Goal: Navigation & Orientation: Find specific page/section

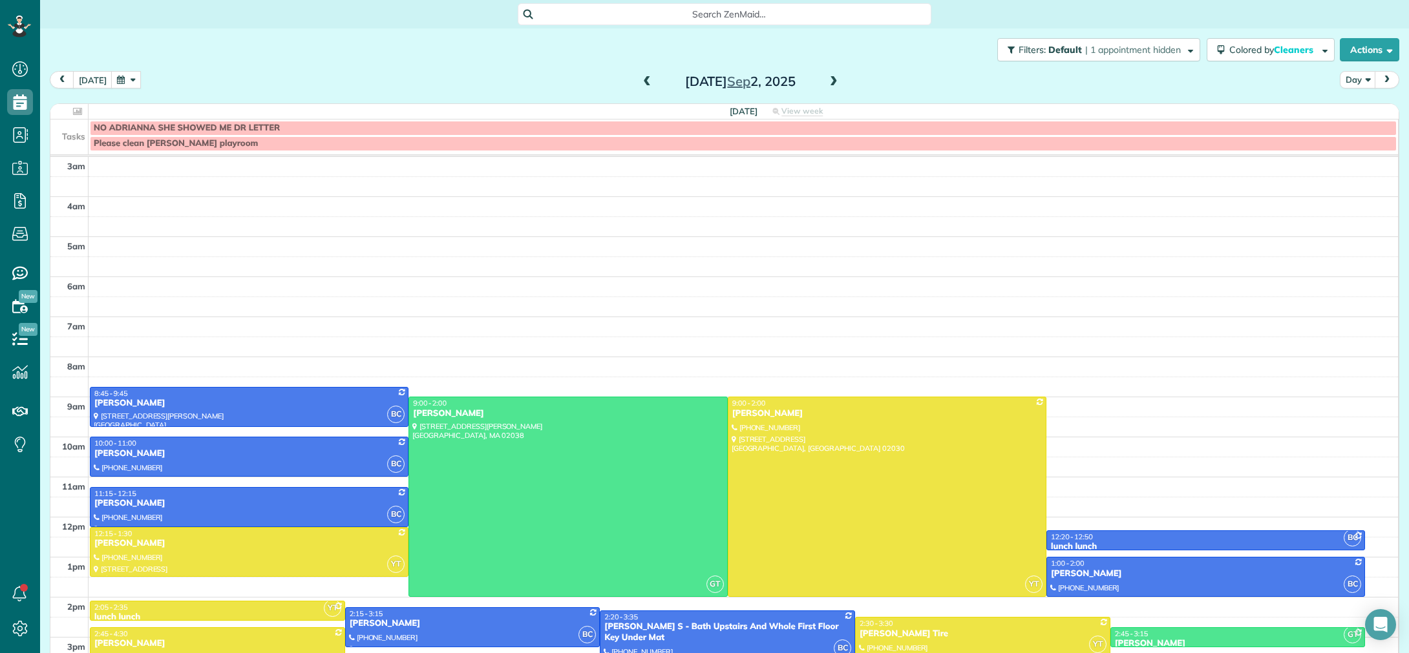
scroll to position [90, 0]
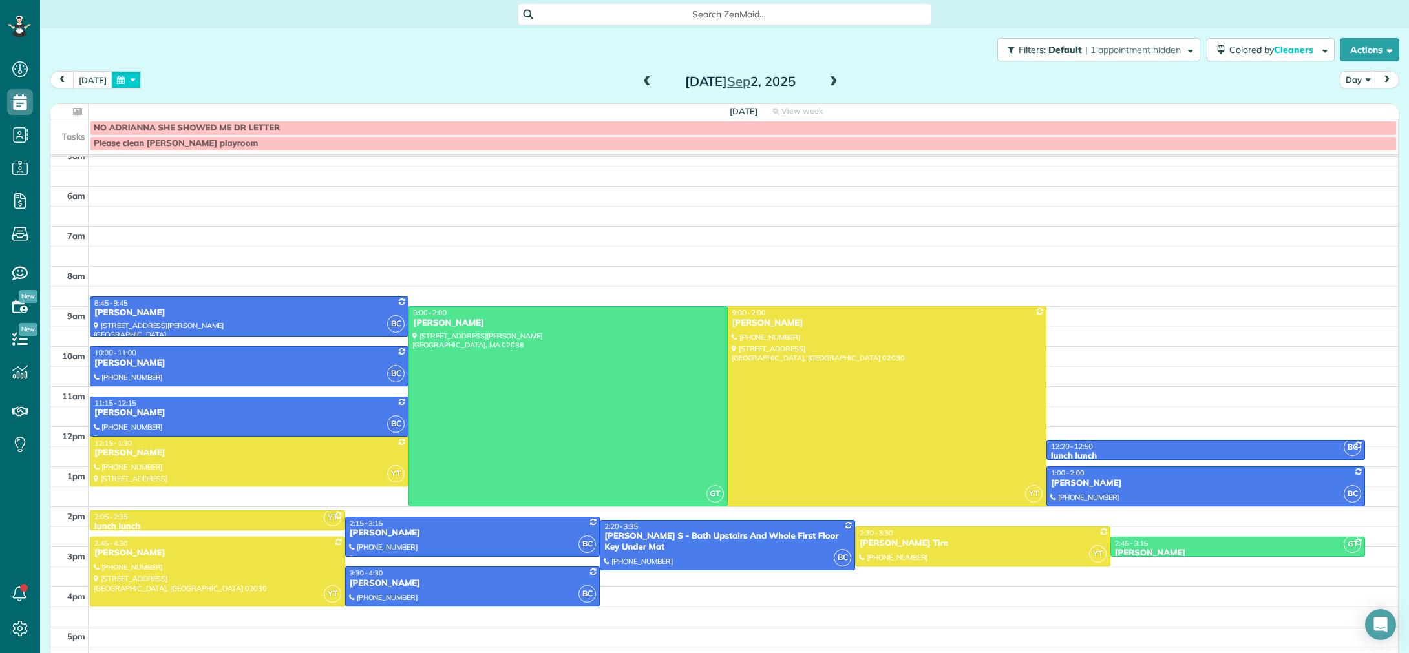
click at [120, 81] on button "button" at bounding box center [126, 79] width 30 height 17
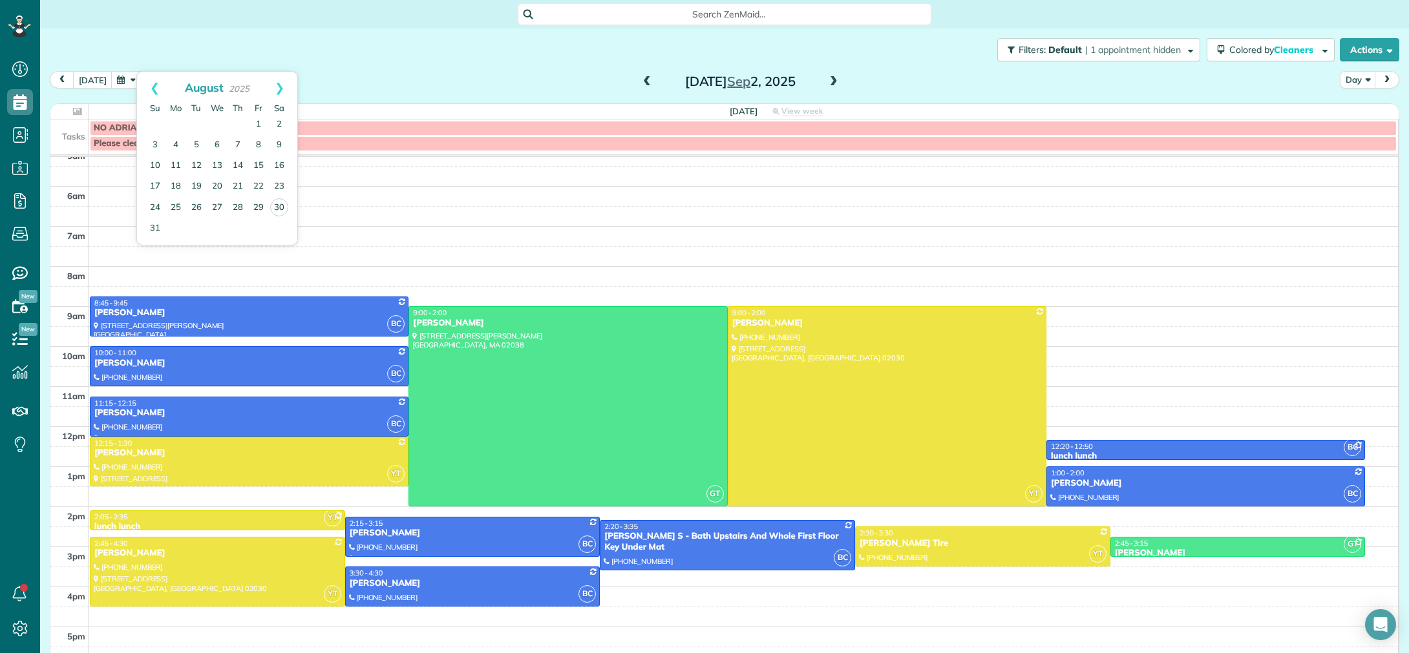
click at [333, 58] on div "Filters: Default | 1 appointment hidden Colored by Cleaners Color by Cleaner Co…" at bounding box center [724, 49] width 1368 height 43
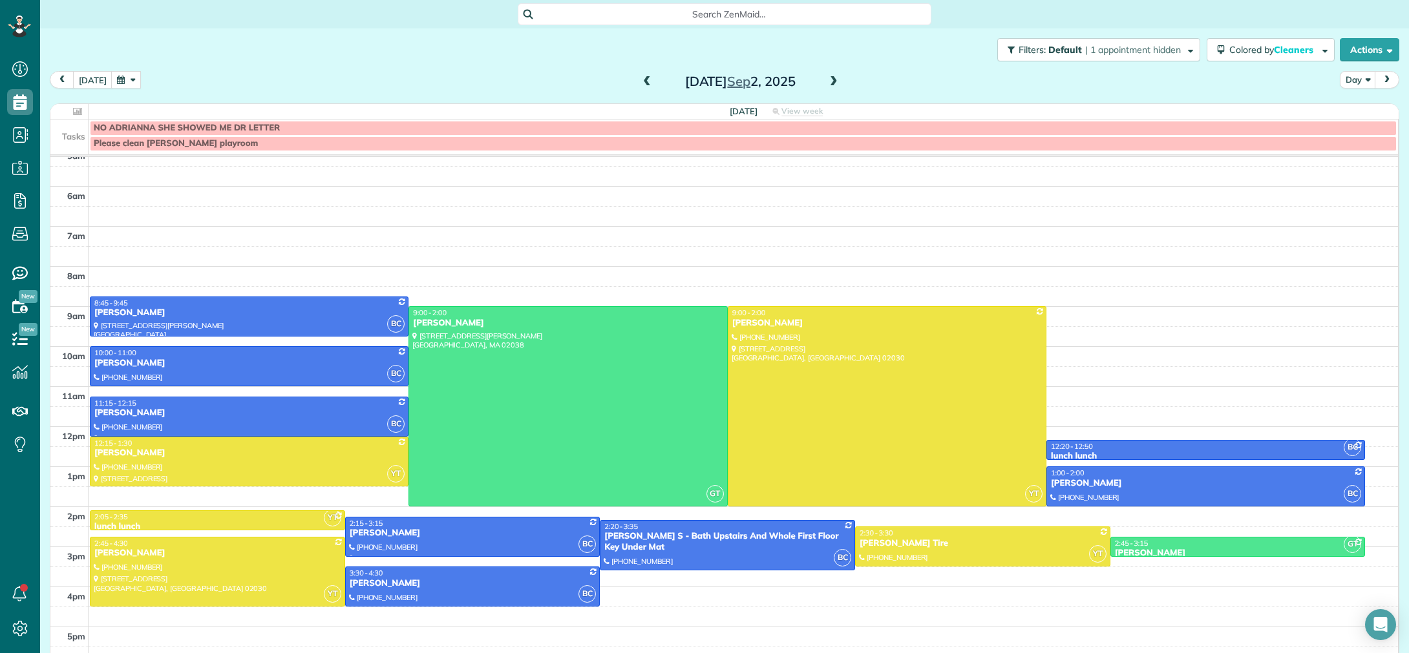
click at [131, 86] on button "button" at bounding box center [126, 79] width 30 height 17
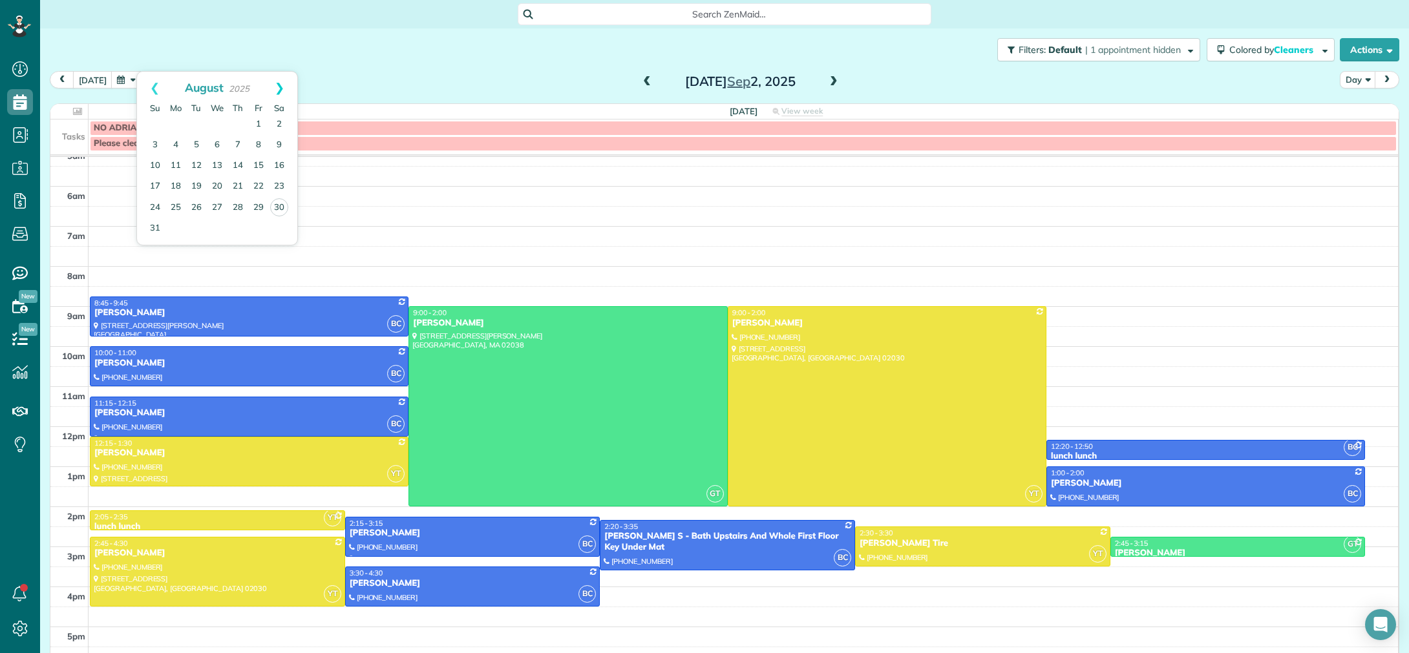
click at [283, 94] on link "Next" at bounding box center [280, 88] width 36 height 32
click at [307, 70] on div "Filters: Default | 1 appointment hidden Colored by Cleaners Color by Cleaner Co…" at bounding box center [724, 49] width 1368 height 43
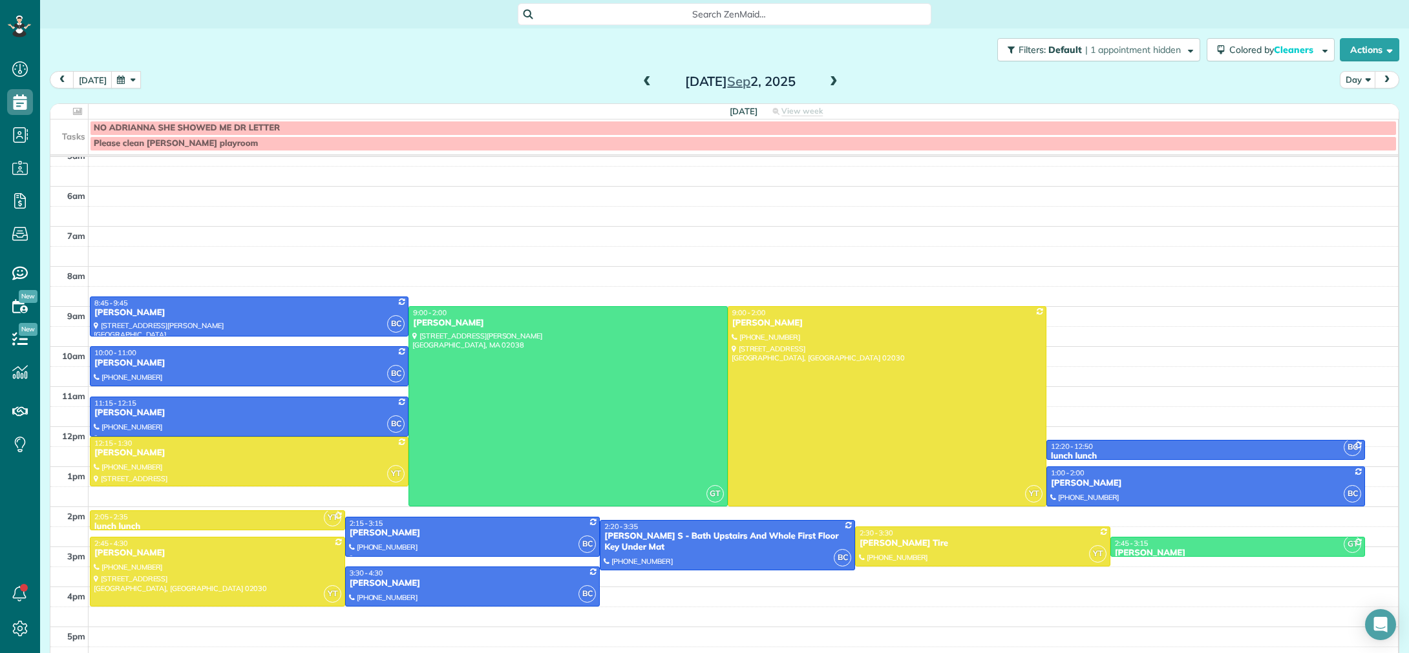
click at [120, 77] on button "button" at bounding box center [126, 79] width 30 height 17
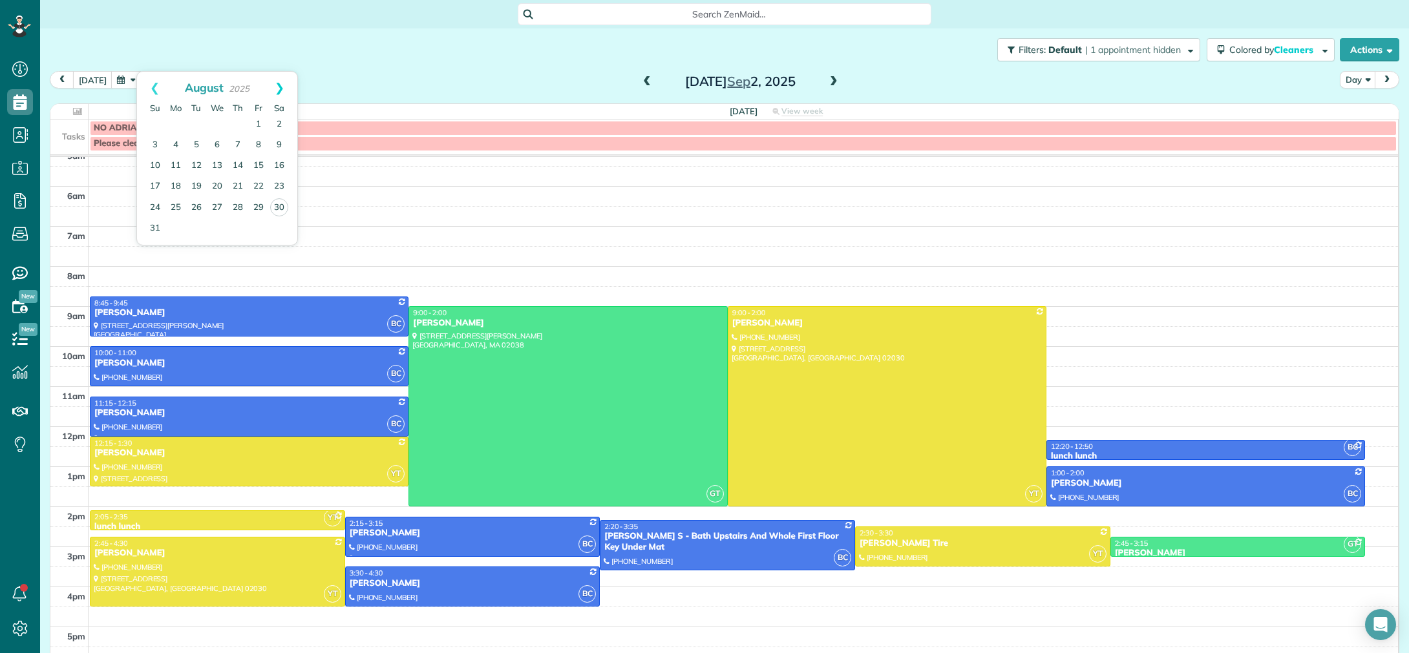
click at [282, 88] on link "Next" at bounding box center [280, 88] width 36 height 32
click at [233, 128] on link "4" at bounding box center [237, 124] width 21 height 21
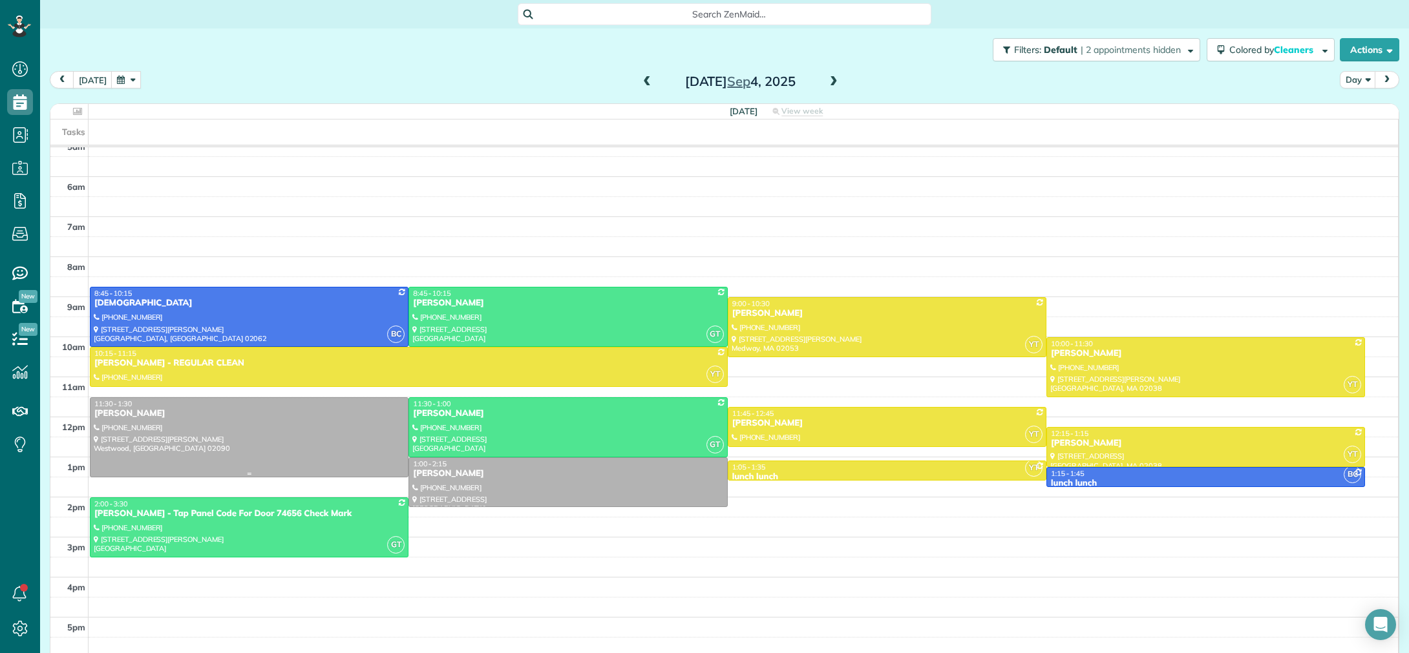
click at [293, 437] on div at bounding box center [248, 437] width 317 height 79
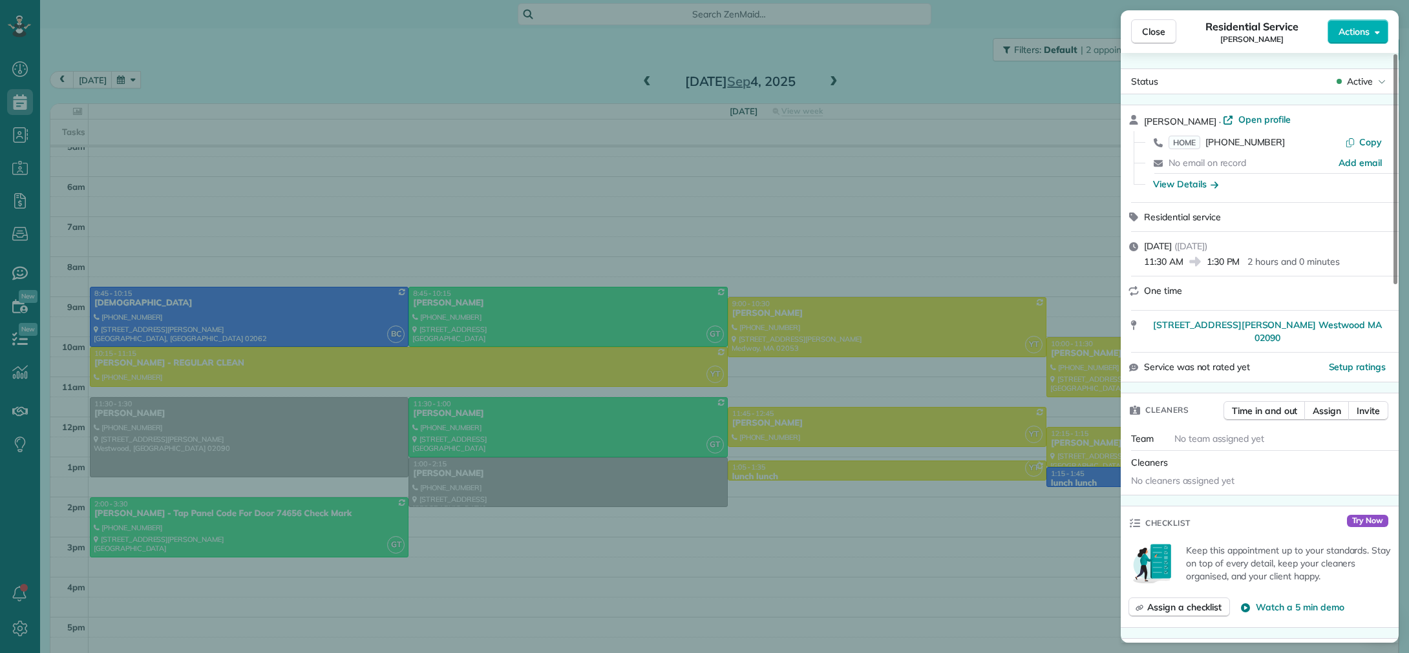
click at [658, 395] on div "Close Residential Service [PERSON_NAME] Actions Status Active [PERSON_NAME] · O…" at bounding box center [704, 326] width 1409 height 653
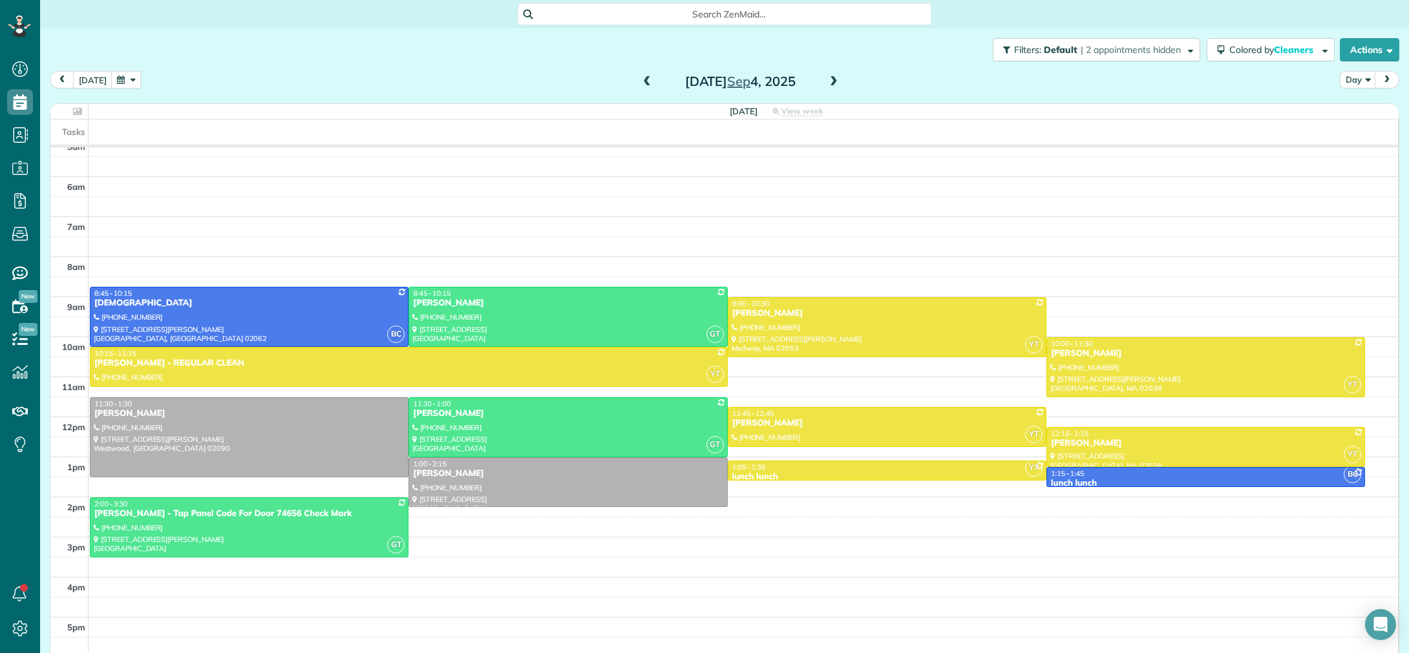
click at [117, 84] on button "button" at bounding box center [126, 79] width 30 height 17
click at [221, 191] on link "20" at bounding box center [217, 186] width 21 height 21
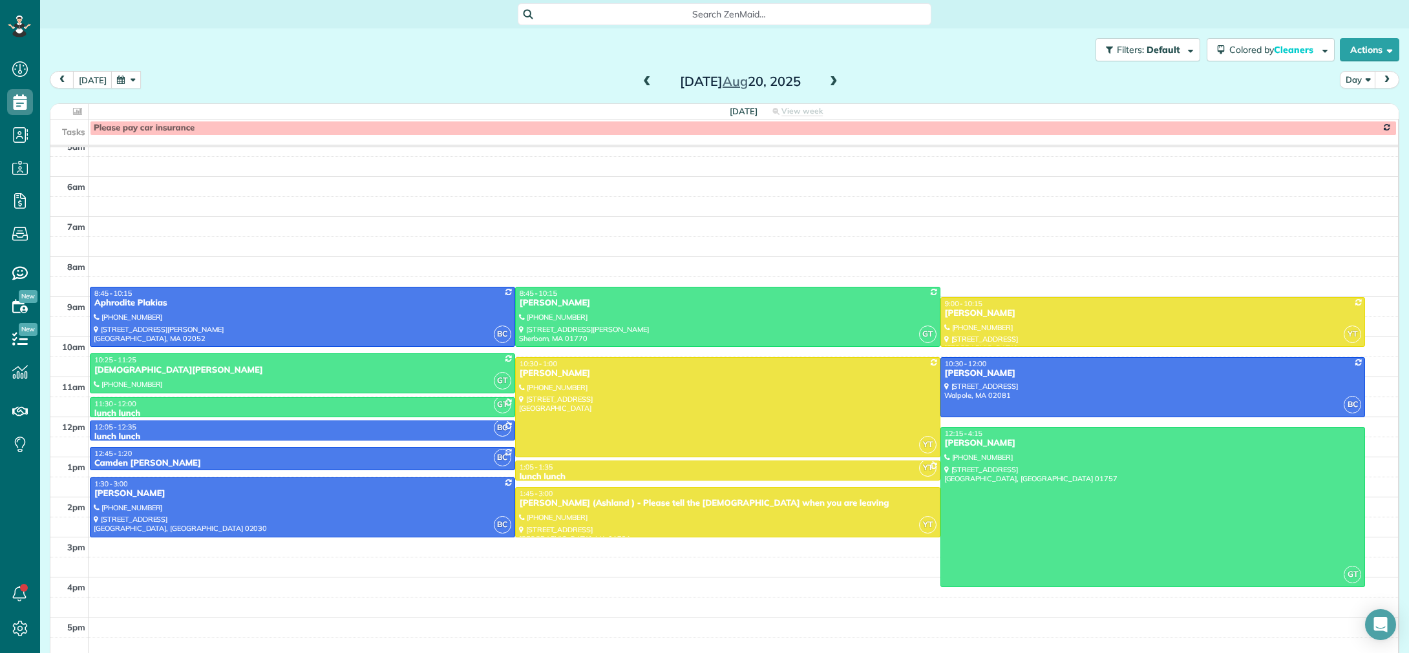
click at [831, 85] on span at bounding box center [833, 82] width 14 height 12
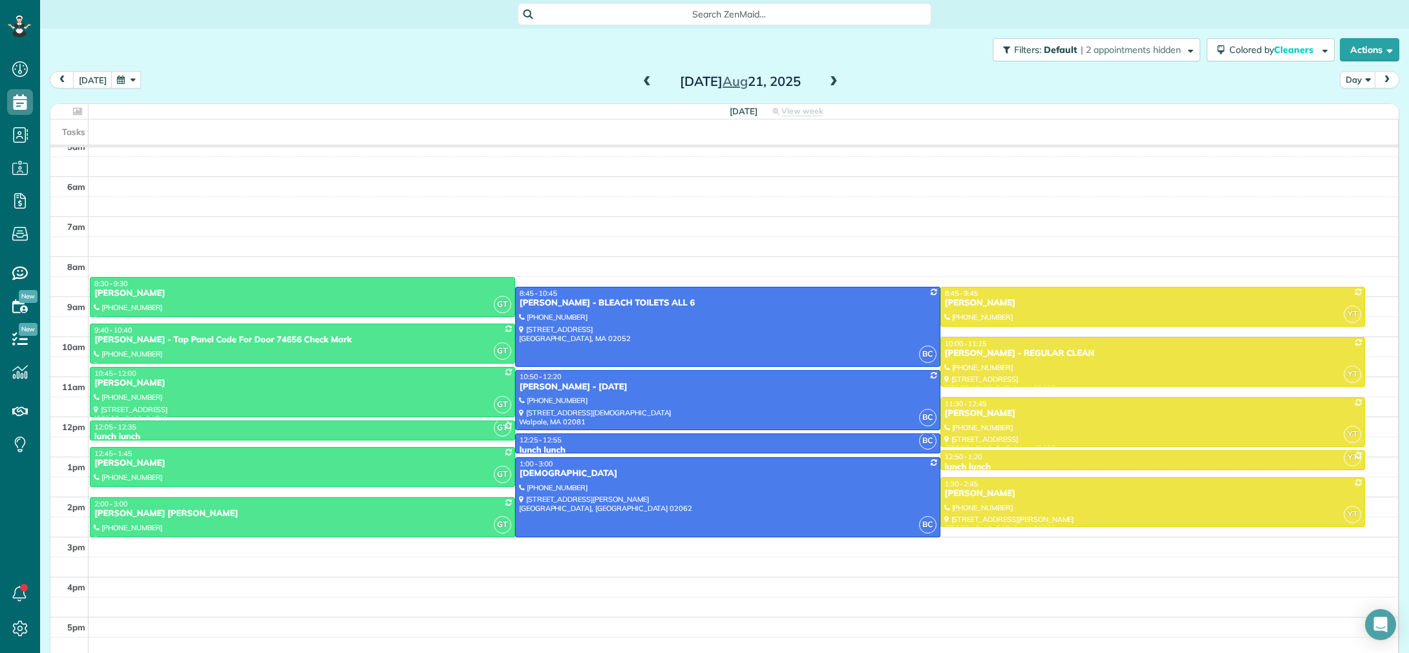
click at [830, 81] on span at bounding box center [833, 82] width 14 height 12
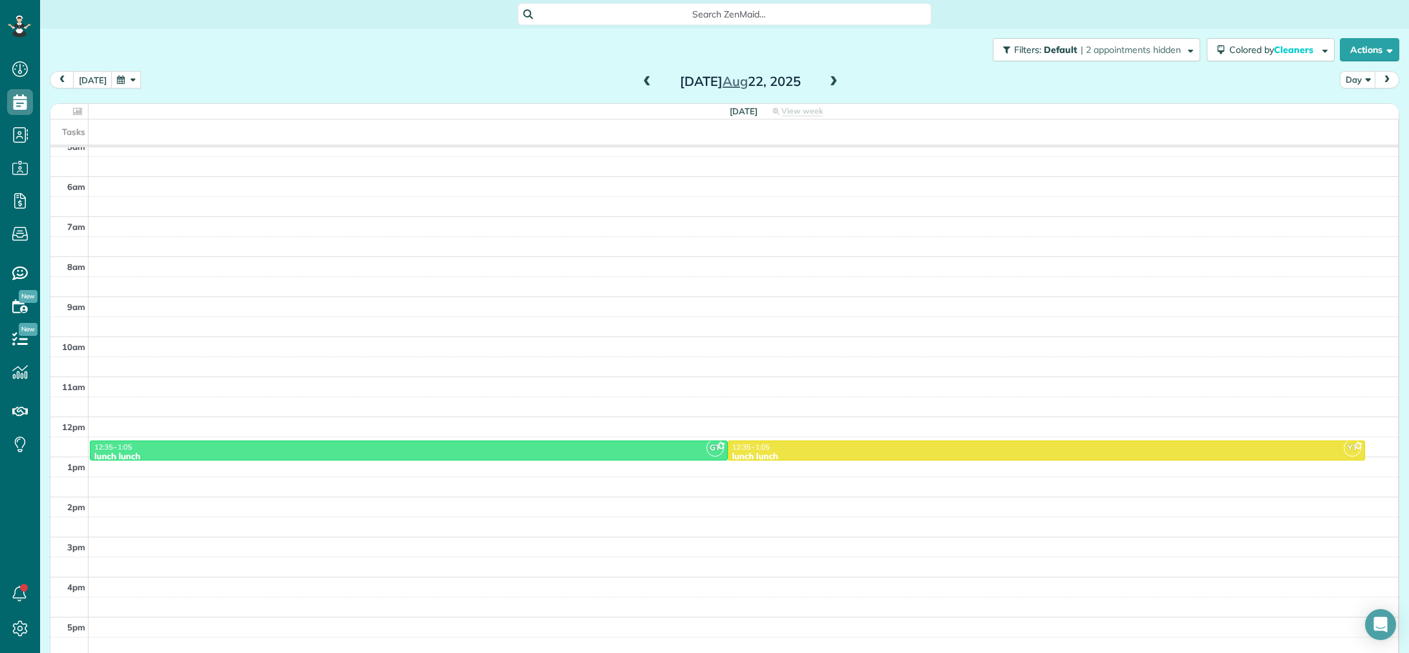
click at [833, 85] on span at bounding box center [833, 82] width 14 height 12
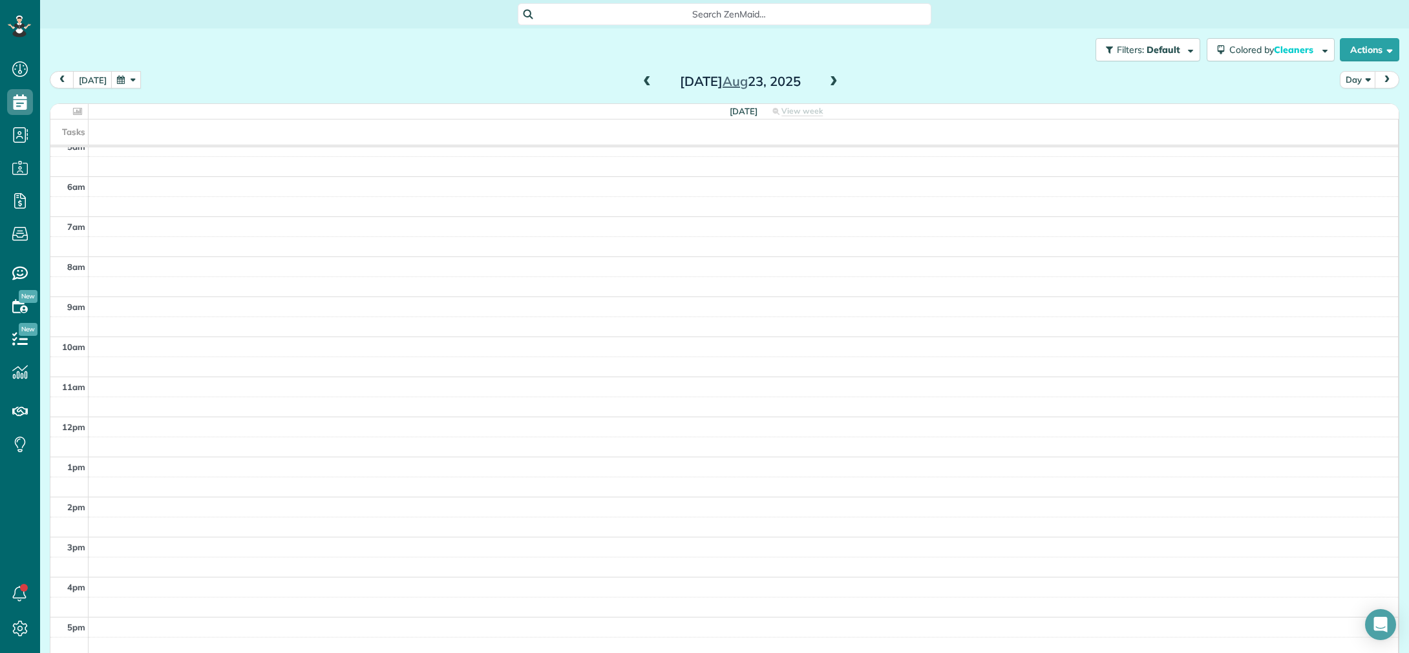
click at [833, 85] on span at bounding box center [833, 82] width 14 height 12
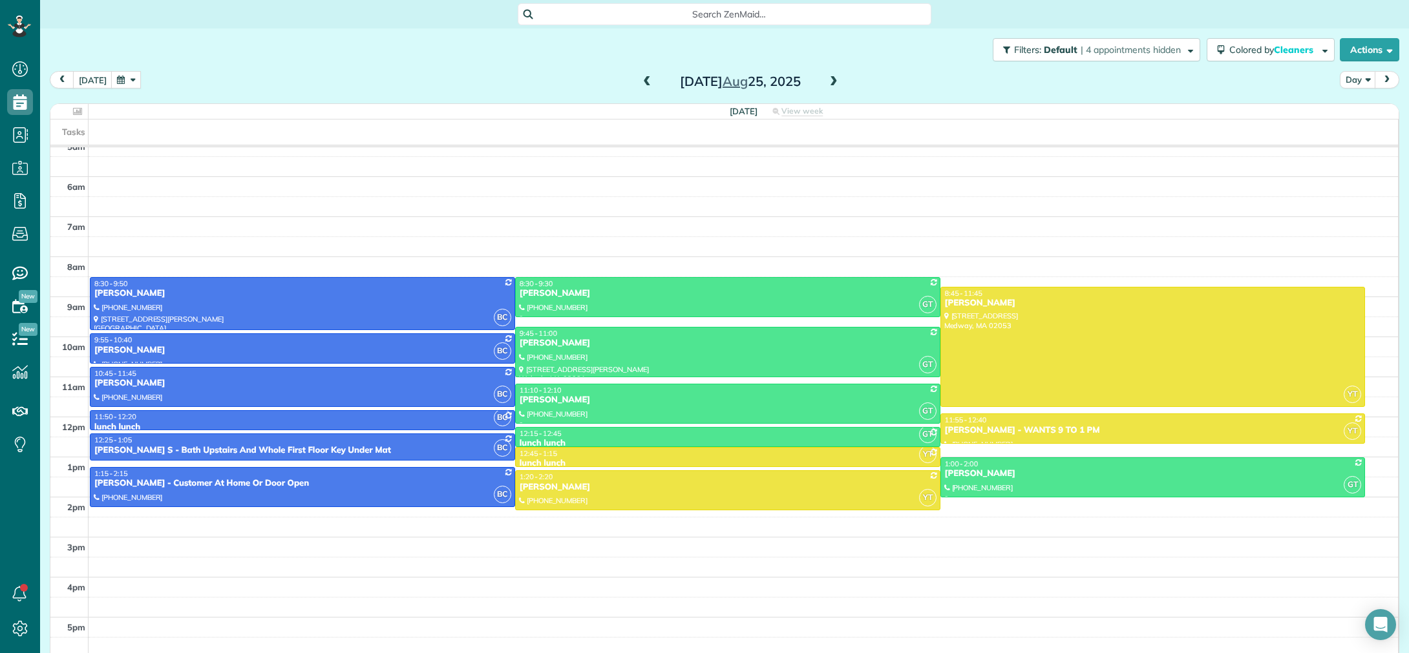
click at [837, 84] on span at bounding box center [833, 82] width 14 height 12
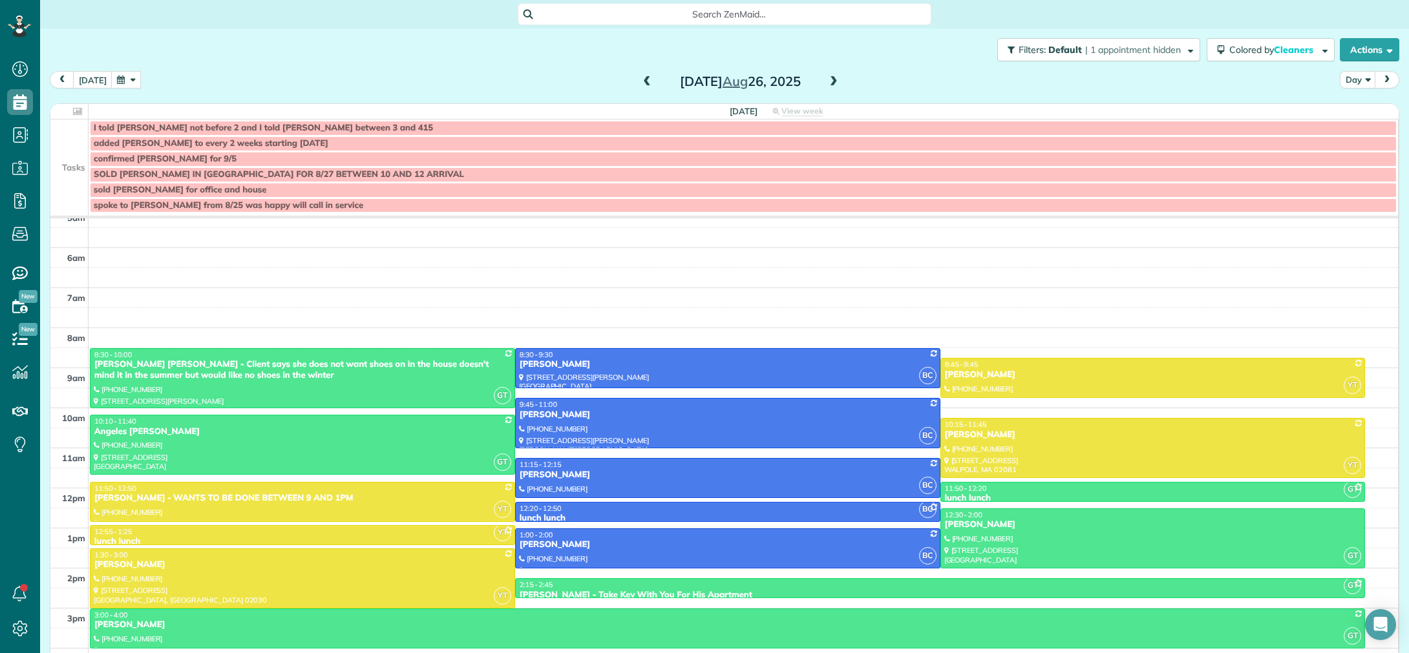
click at [834, 85] on span at bounding box center [833, 82] width 14 height 12
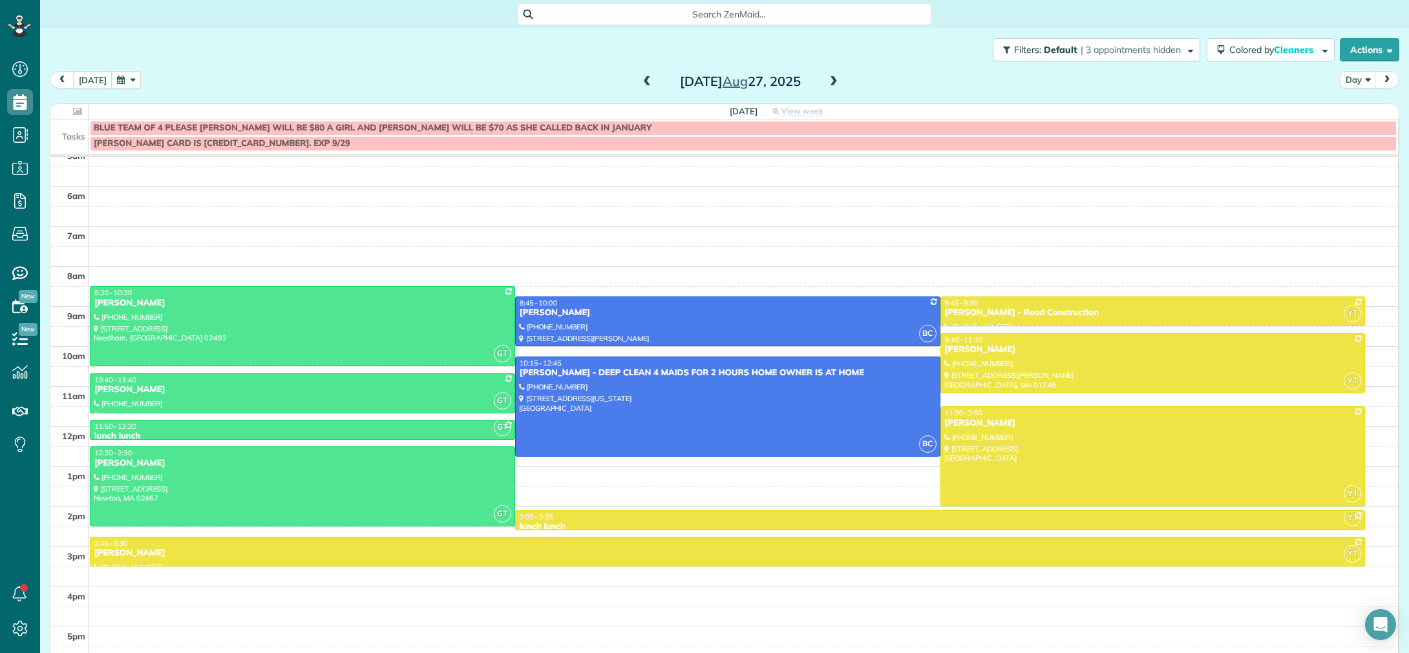
click at [644, 85] on span at bounding box center [647, 82] width 14 height 12
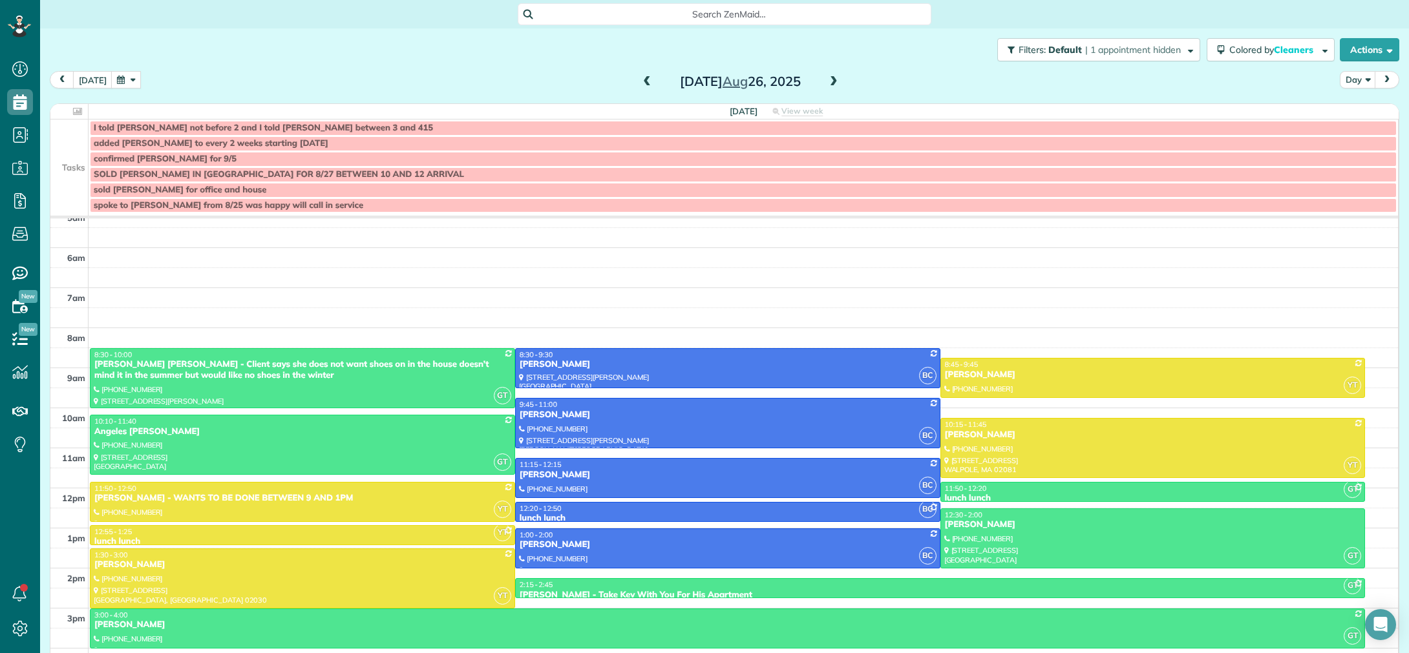
click at [830, 86] on span at bounding box center [833, 82] width 14 height 12
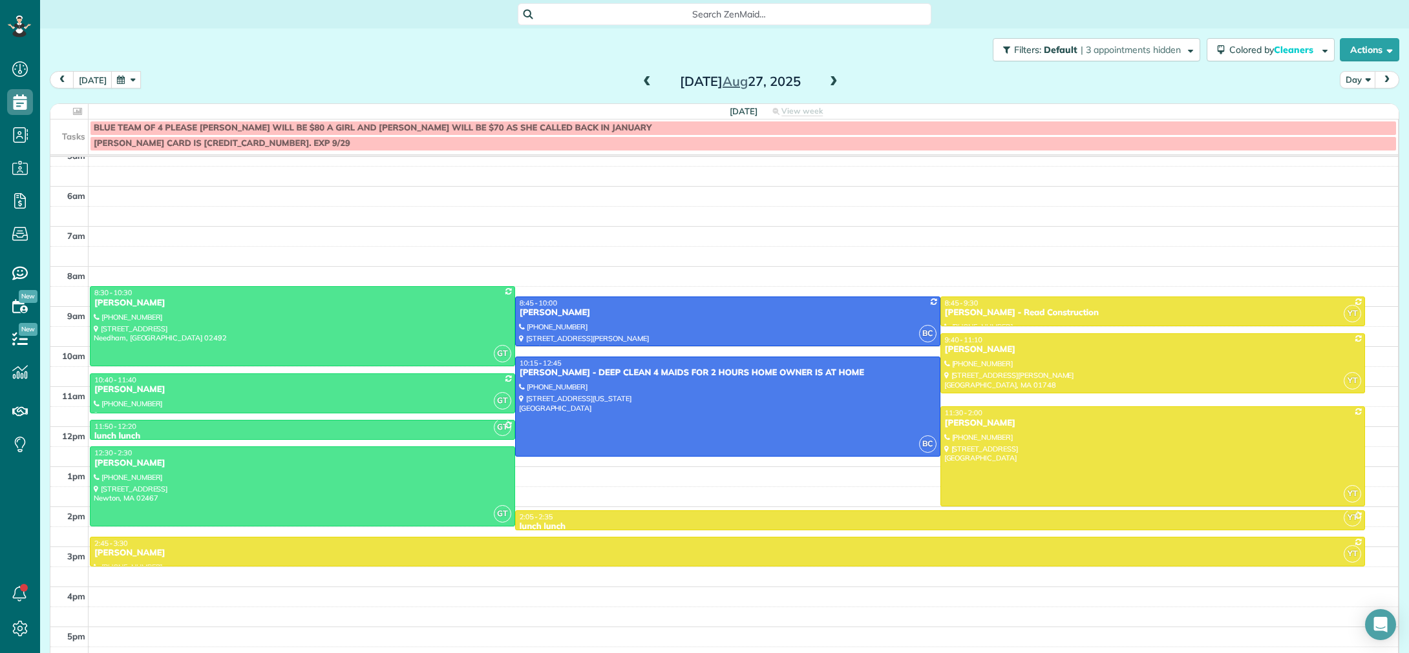
click at [830, 83] on span at bounding box center [833, 82] width 14 height 12
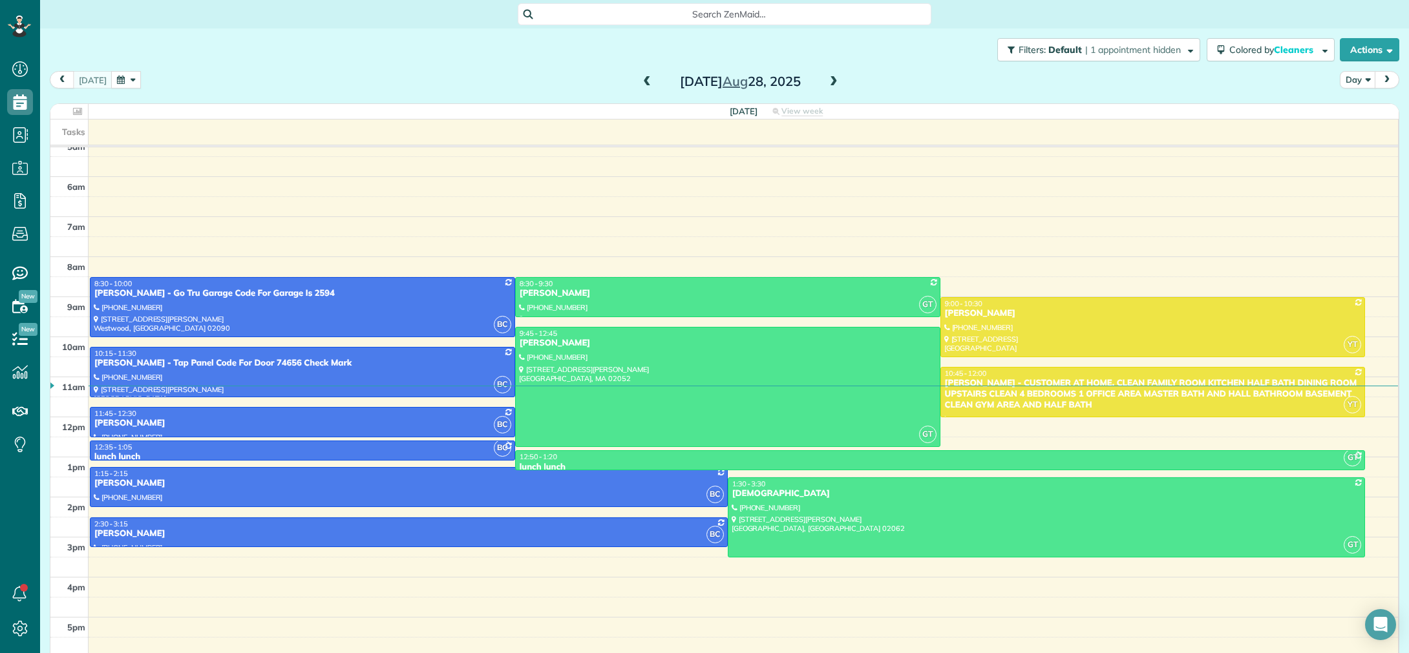
click at [643, 86] on span at bounding box center [647, 82] width 14 height 12
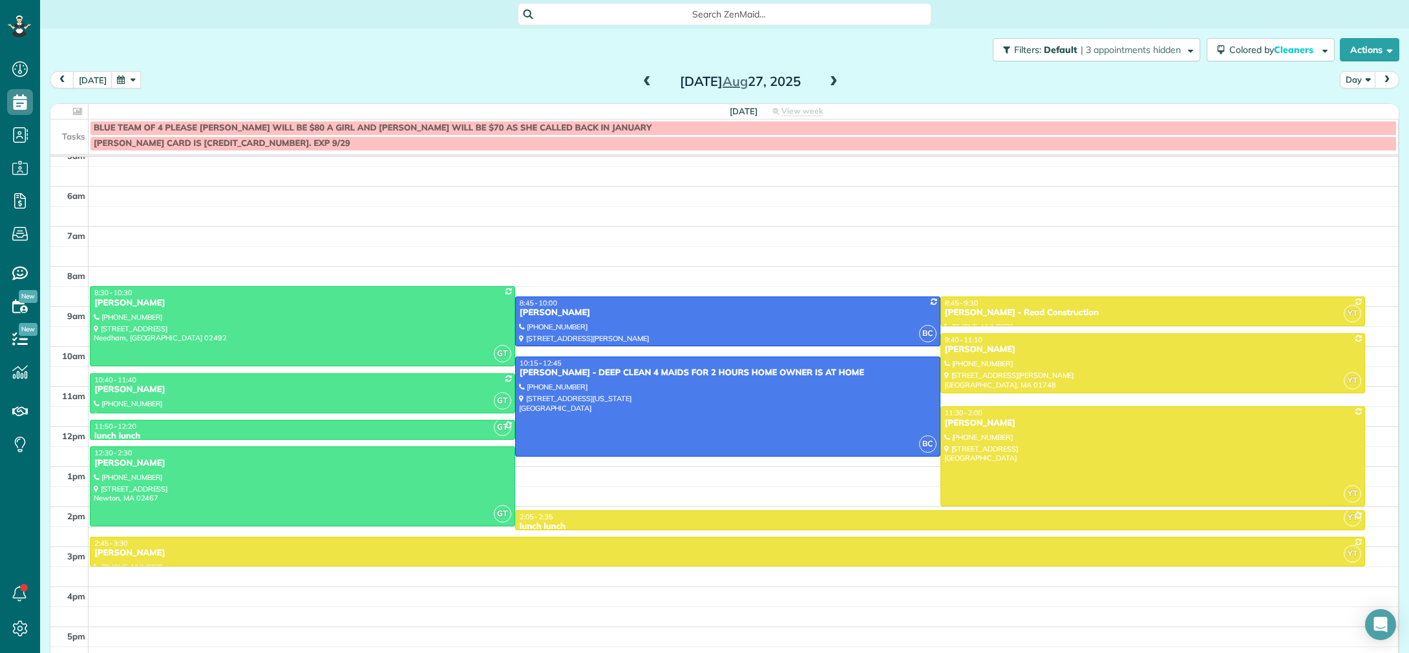
click at [826, 82] on span at bounding box center [833, 82] width 14 height 12
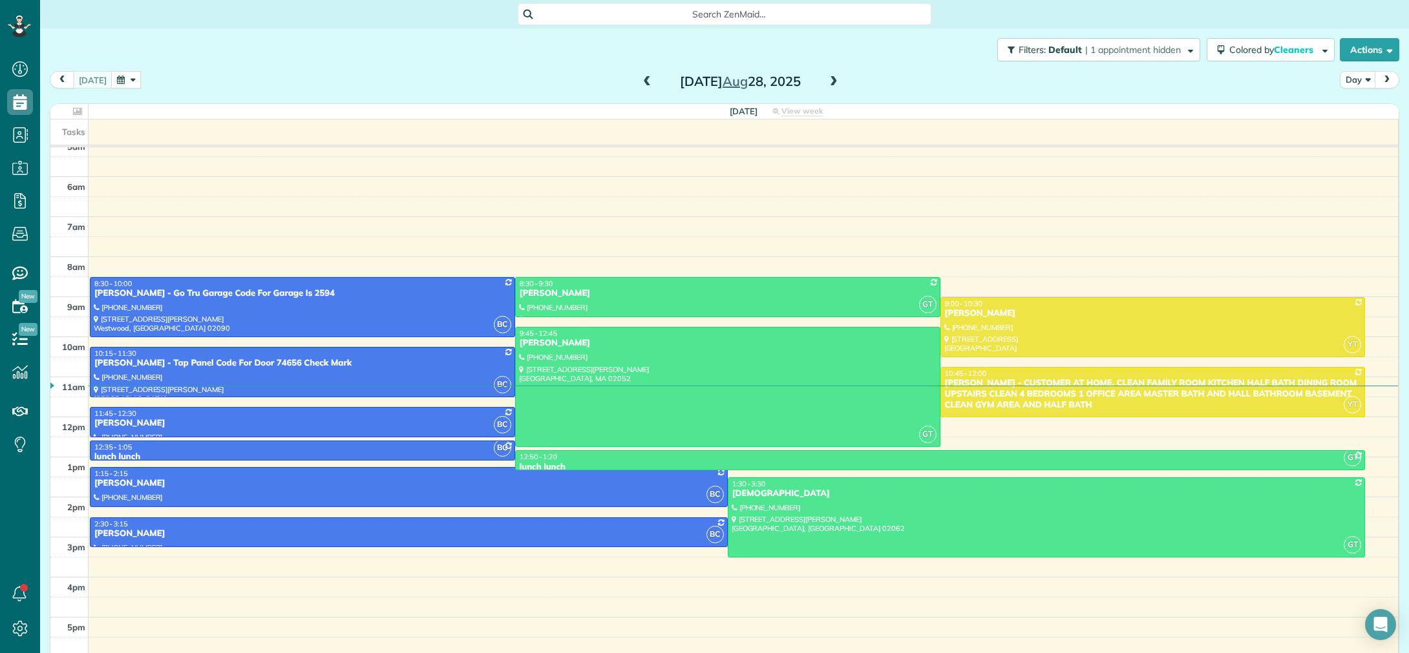
click at [124, 84] on button "button" at bounding box center [126, 79] width 30 height 17
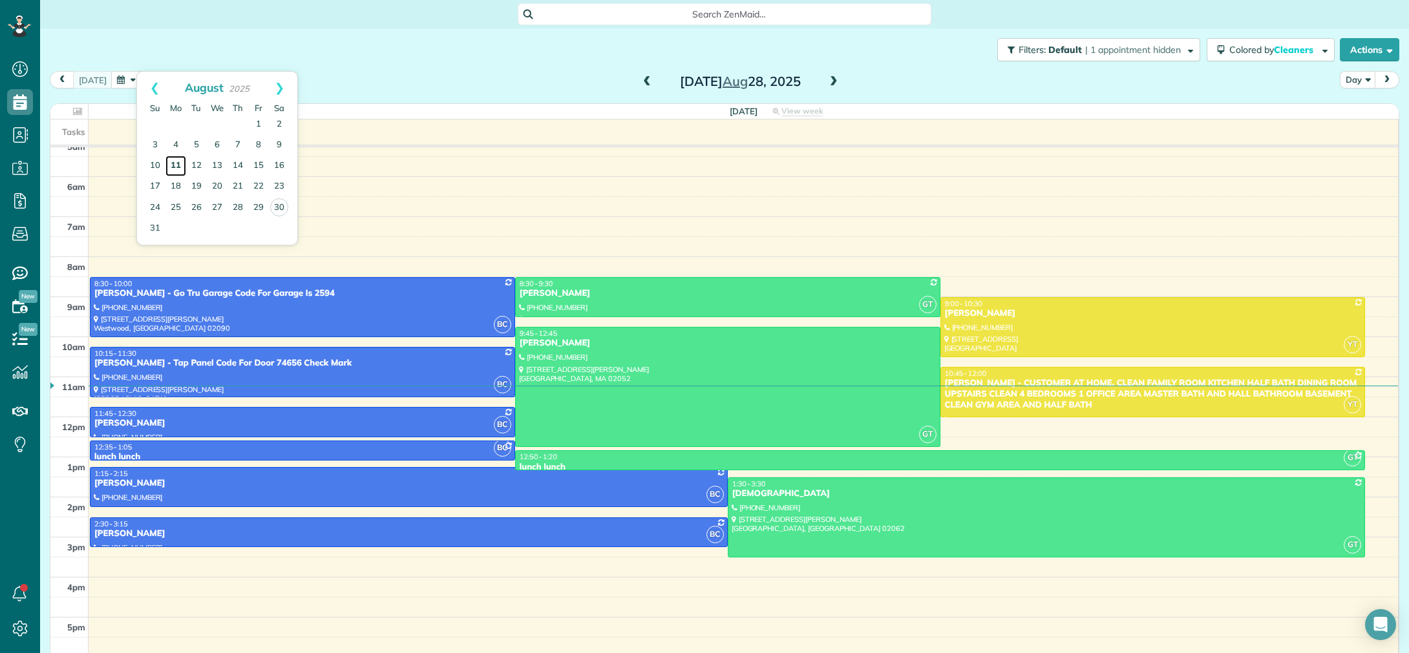
click at [178, 169] on link "11" at bounding box center [175, 166] width 21 height 21
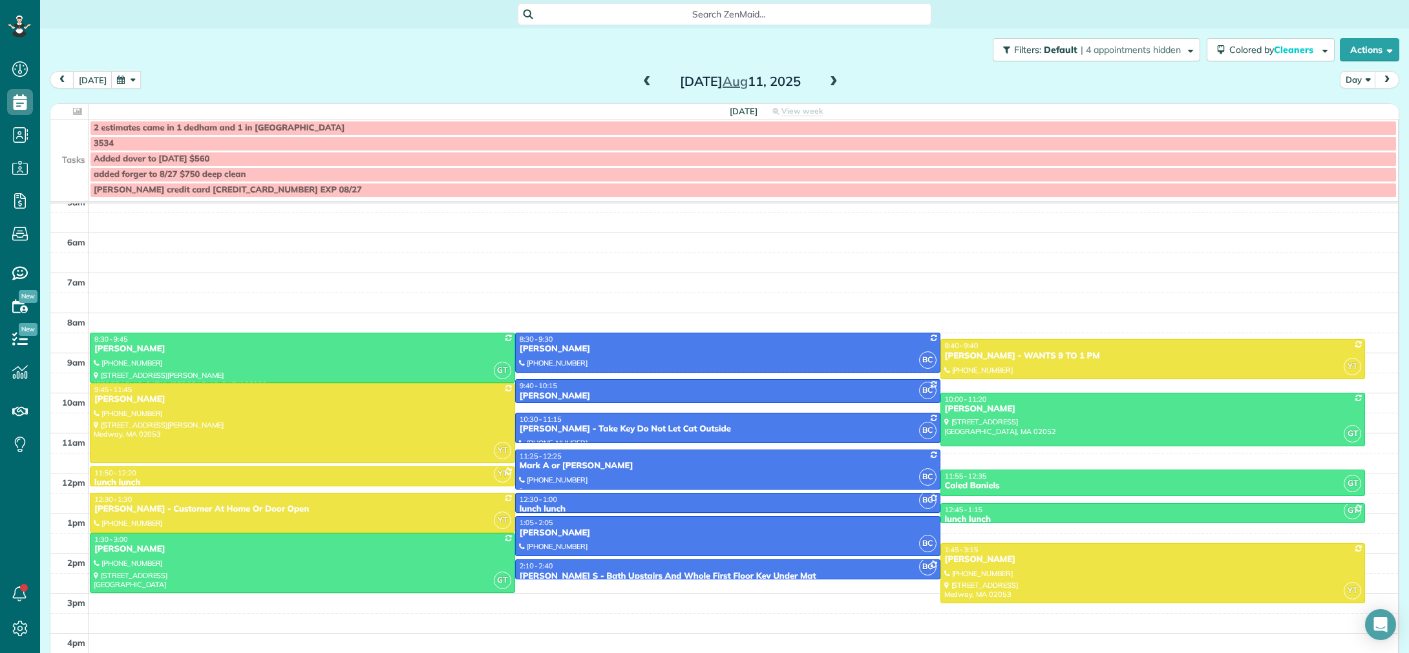
click at [830, 85] on span at bounding box center [833, 82] width 14 height 12
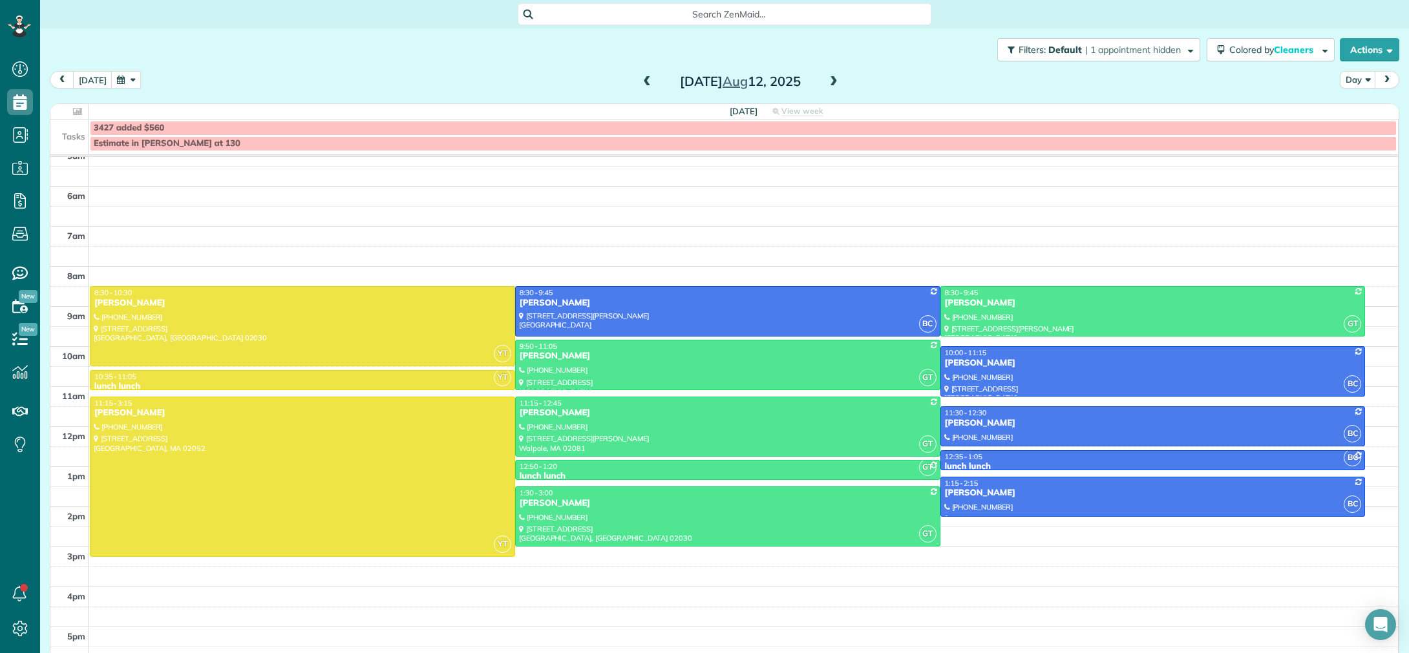
click at [641, 83] on span at bounding box center [647, 82] width 14 height 12
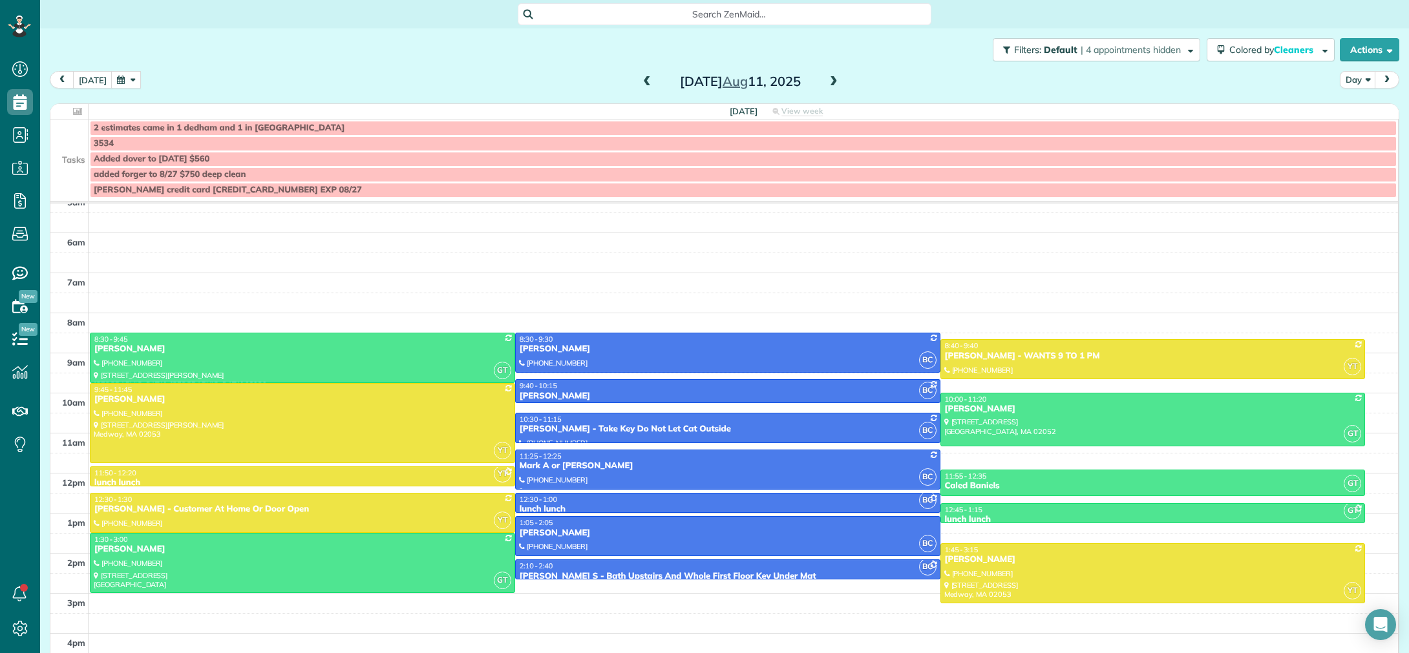
click at [826, 83] on span at bounding box center [833, 82] width 14 height 12
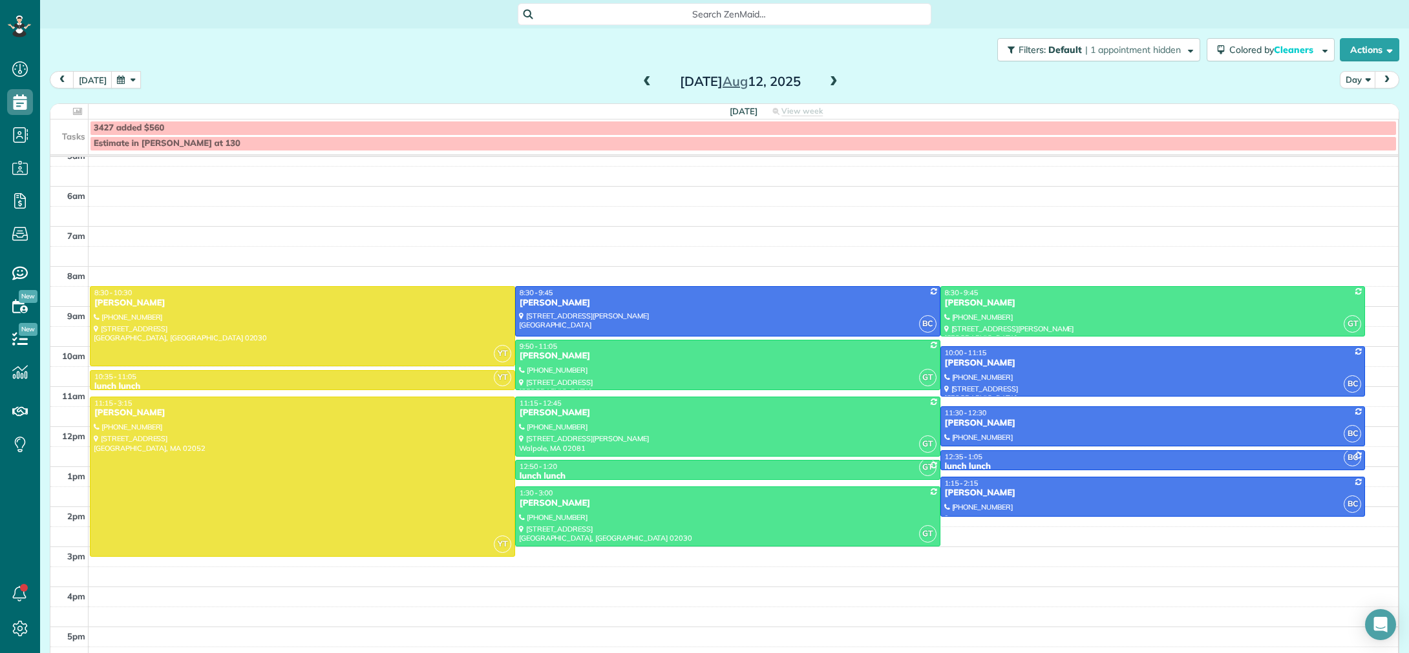
click at [830, 86] on span at bounding box center [833, 82] width 14 height 12
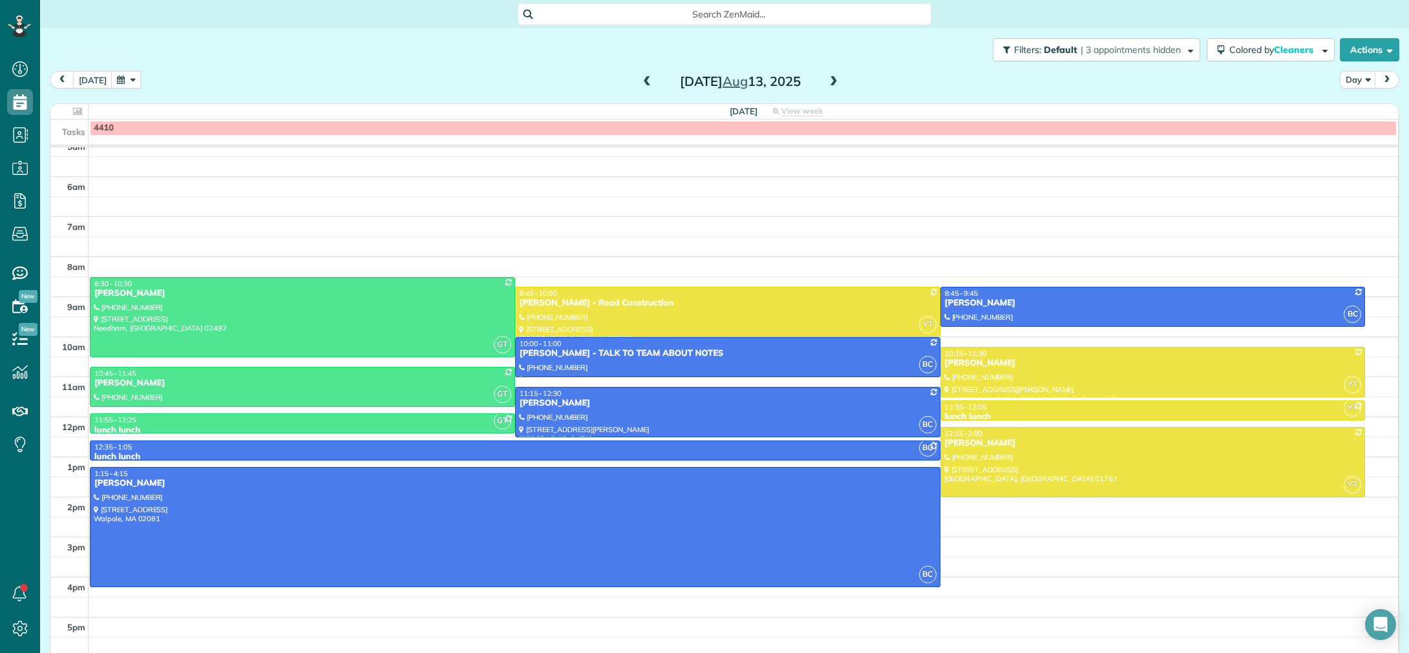
click at [832, 81] on span at bounding box center [833, 82] width 14 height 12
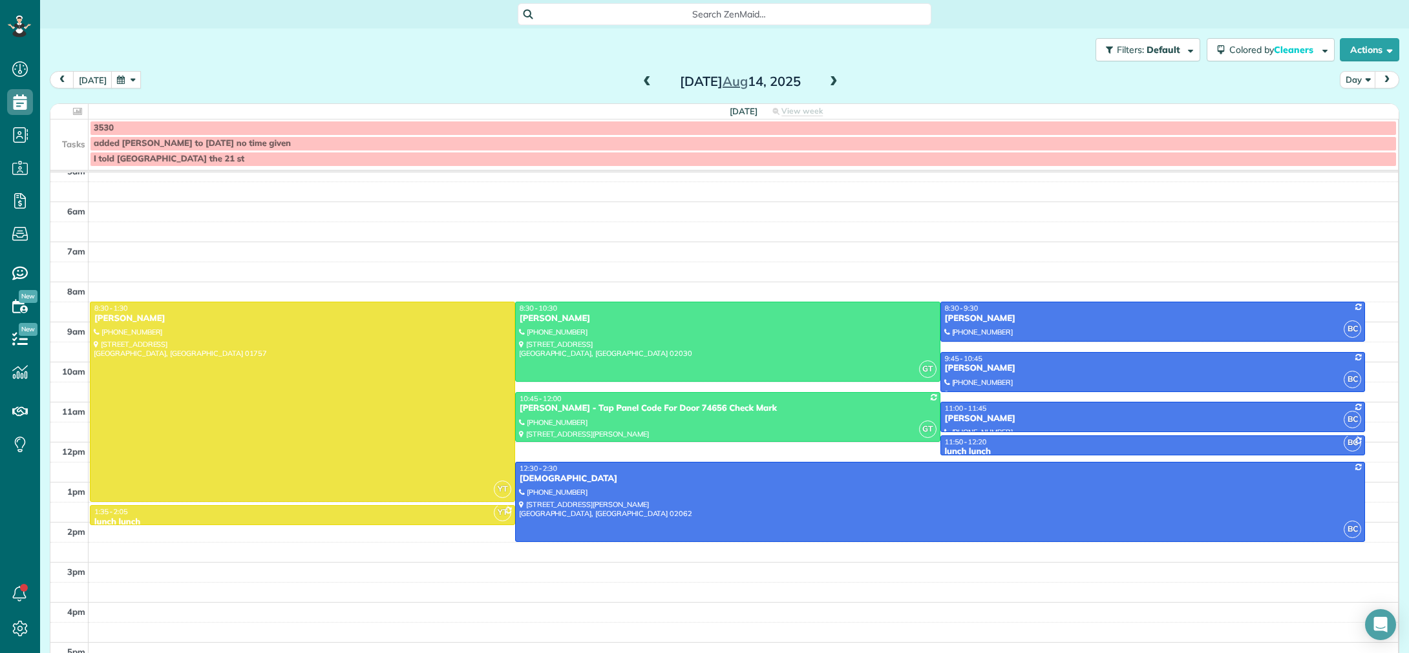
click at [833, 85] on span at bounding box center [833, 82] width 14 height 12
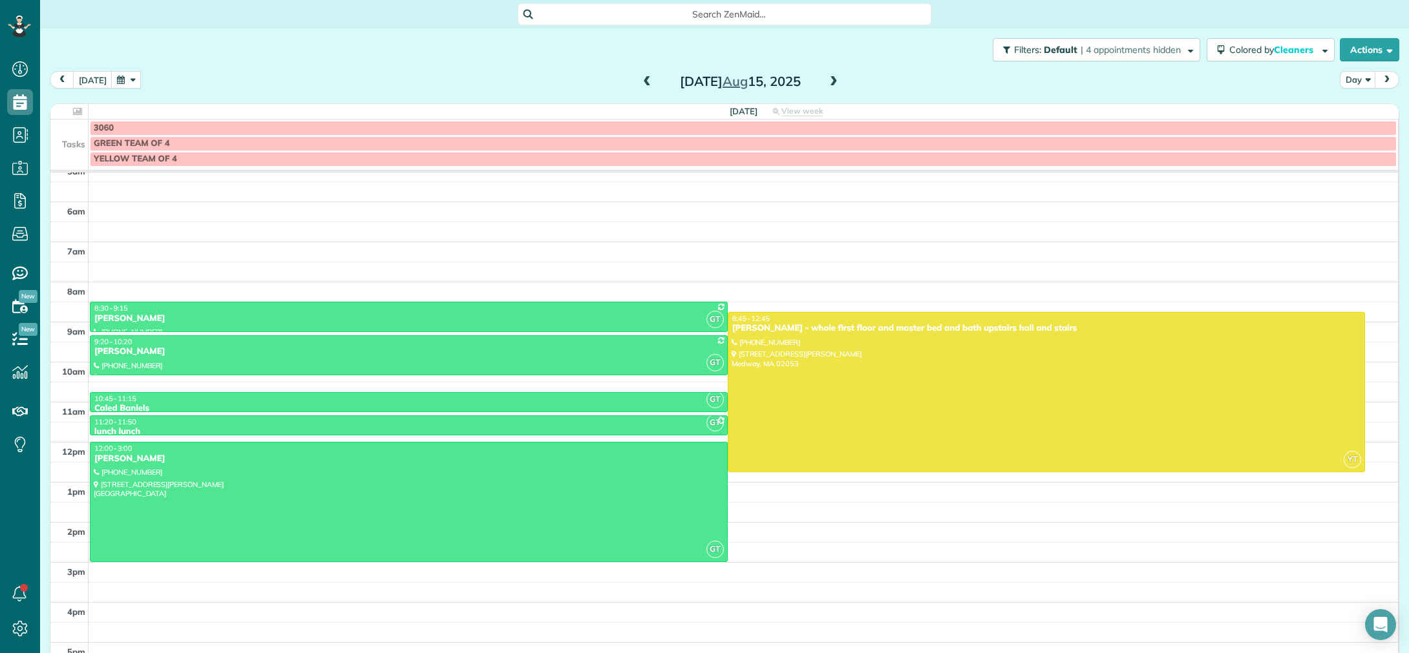
click at [832, 84] on span at bounding box center [833, 82] width 14 height 12
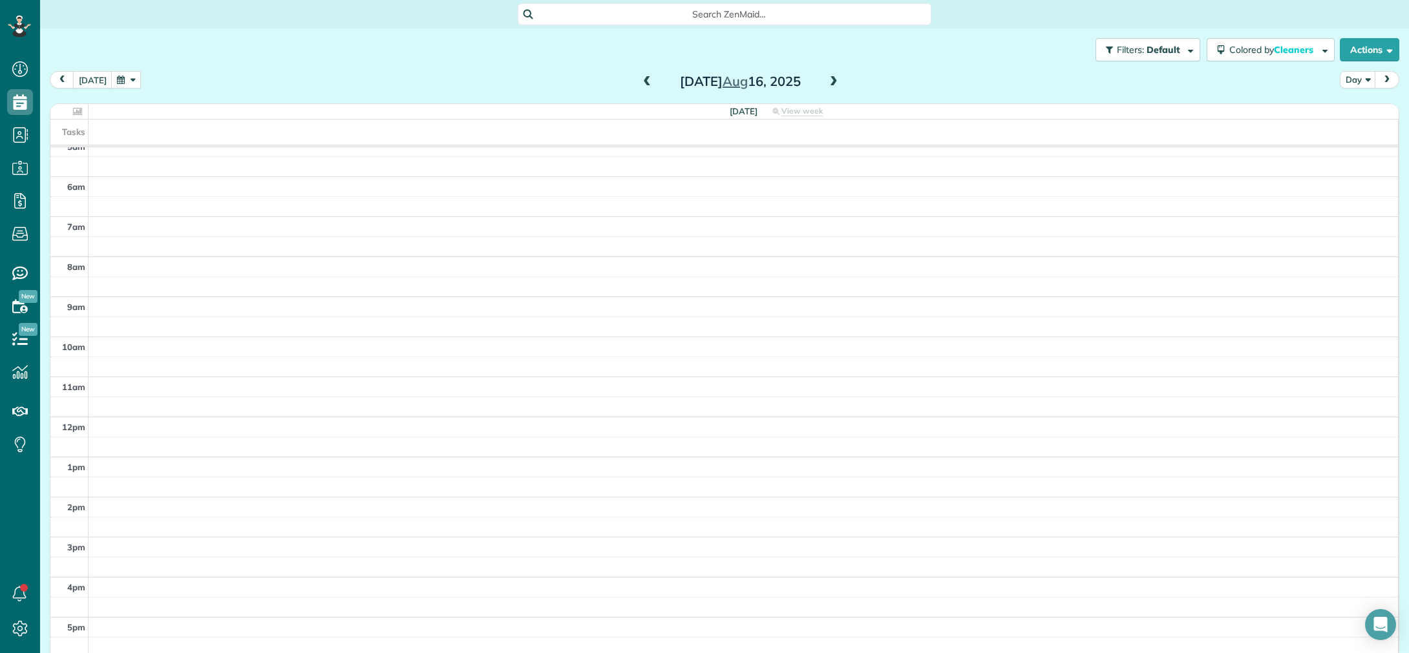
click at [832, 84] on span at bounding box center [833, 82] width 14 height 12
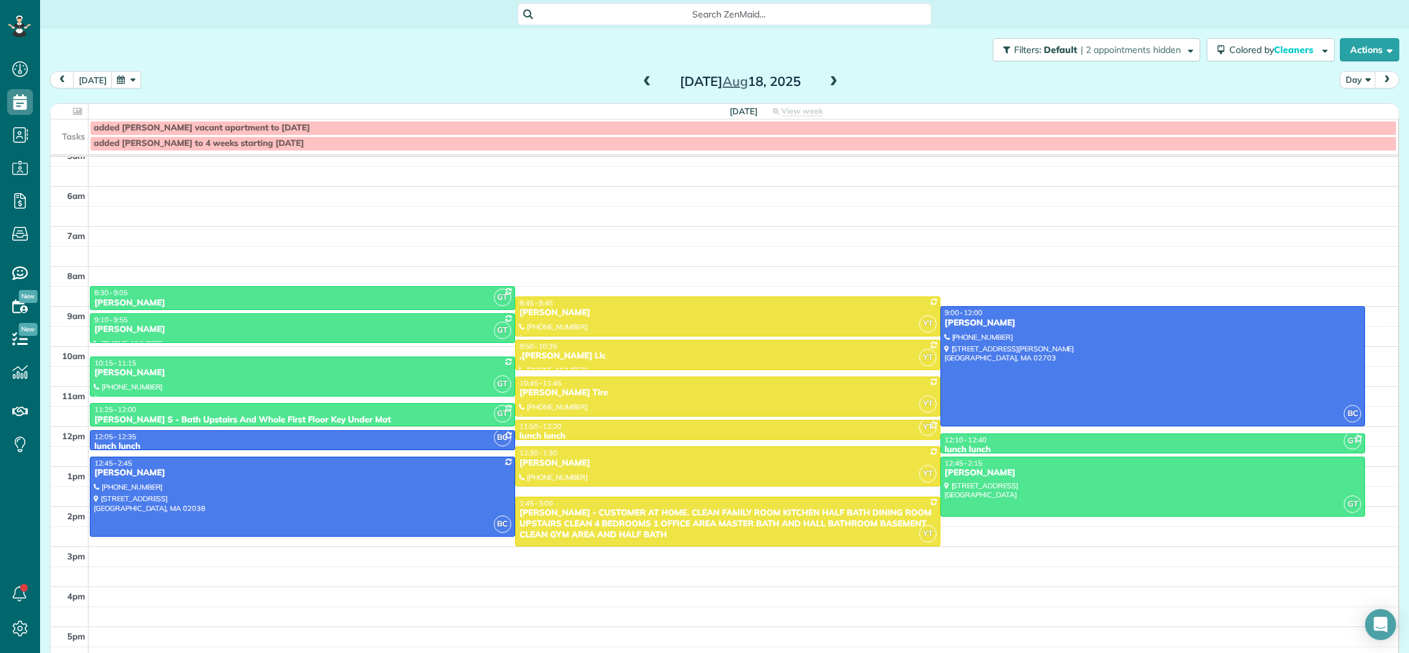
click at [832, 84] on span at bounding box center [833, 82] width 14 height 12
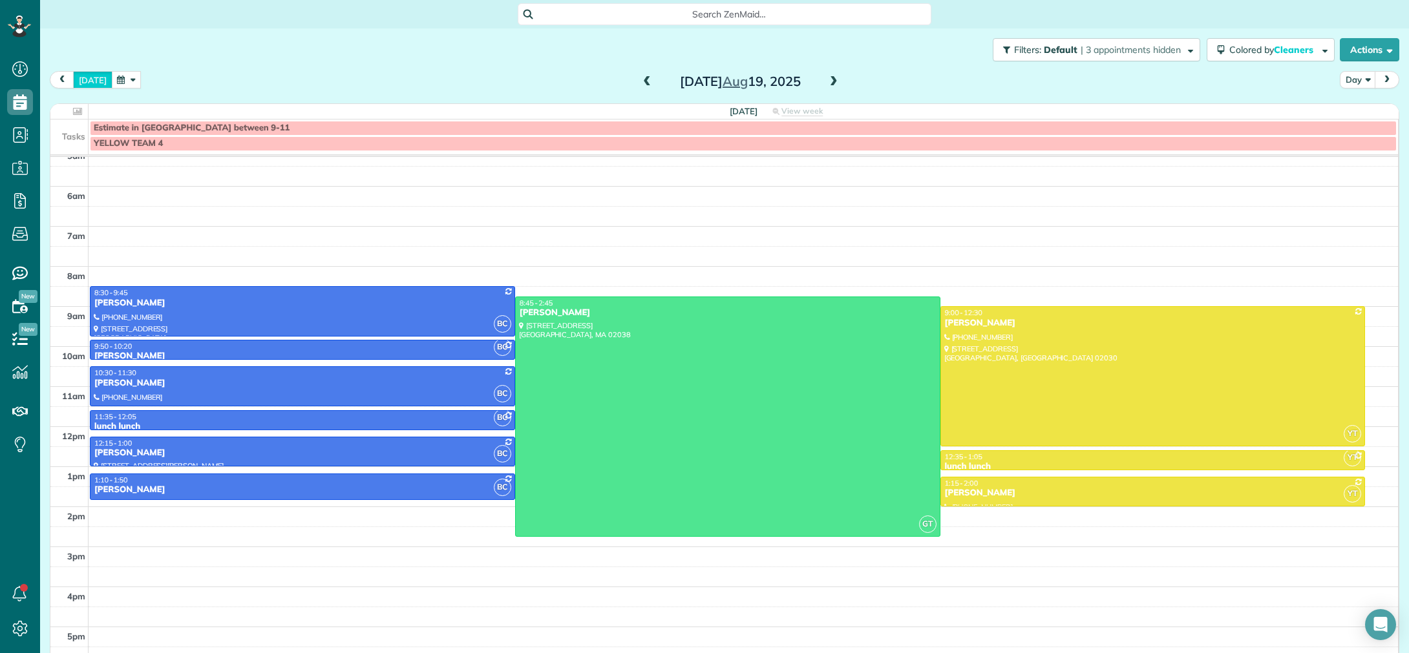
click at [92, 84] on button "[DATE]" at bounding box center [92, 79] width 39 height 17
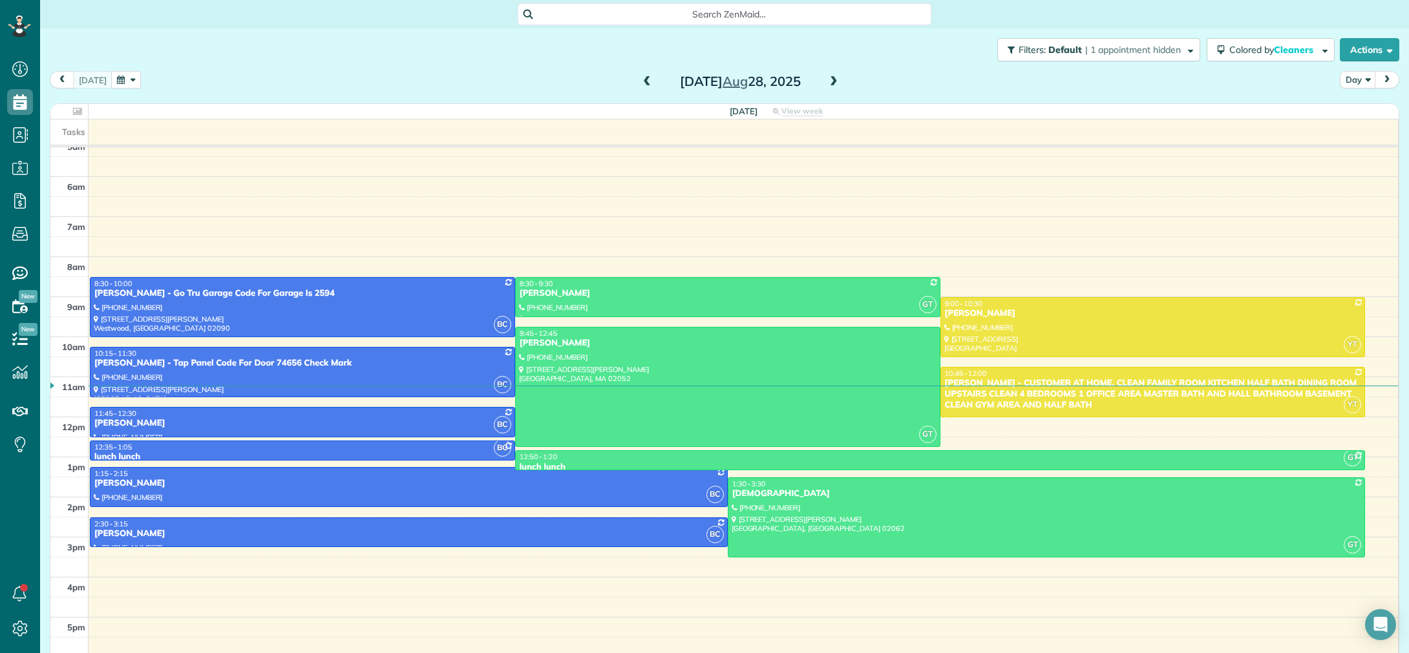
click at [121, 85] on button "button" at bounding box center [126, 79] width 30 height 17
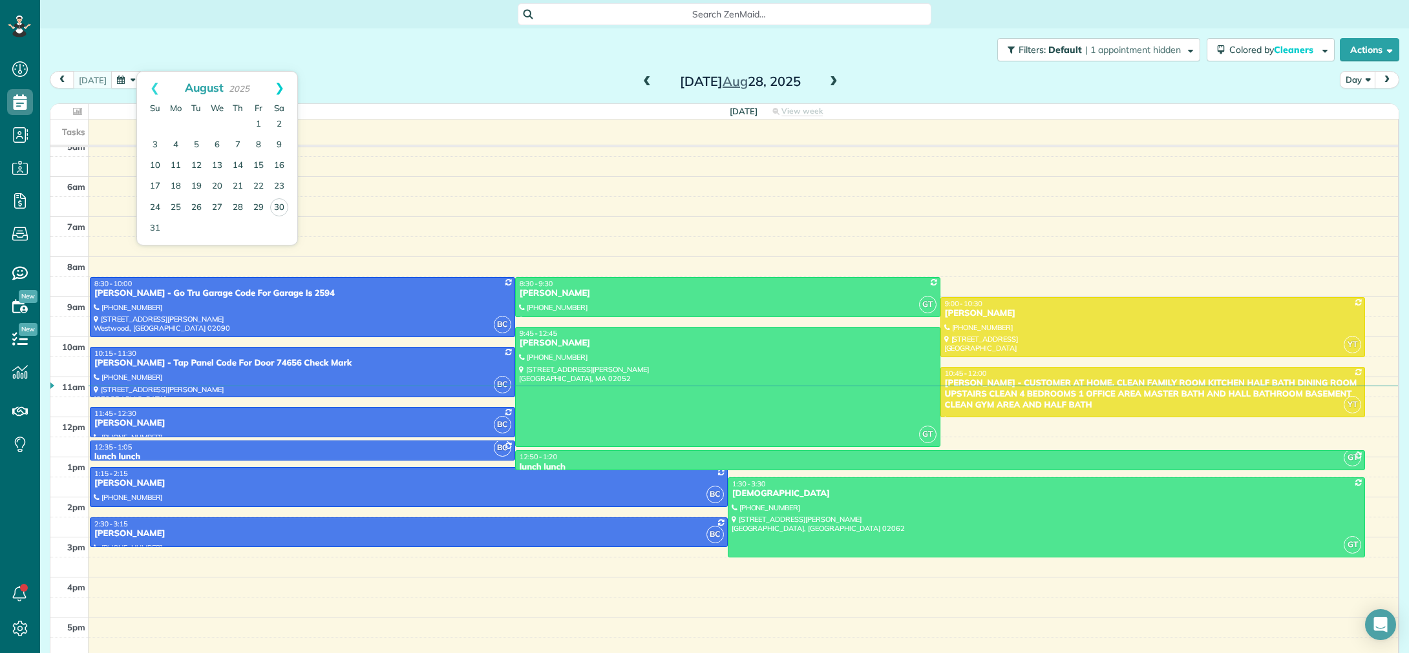
click at [280, 84] on link "Next" at bounding box center [280, 88] width 36 height 32
click at [194, 127] on link "2" at bounding box center [196, 124] width 21 height 21
